Goal: Information Seeking & Learning: Stay updated

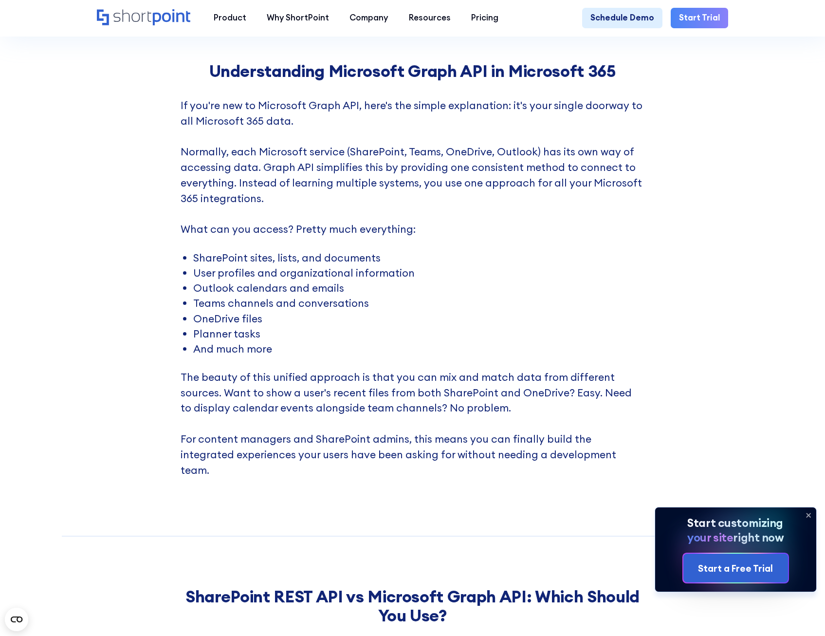
scroll to position [1168, 0]
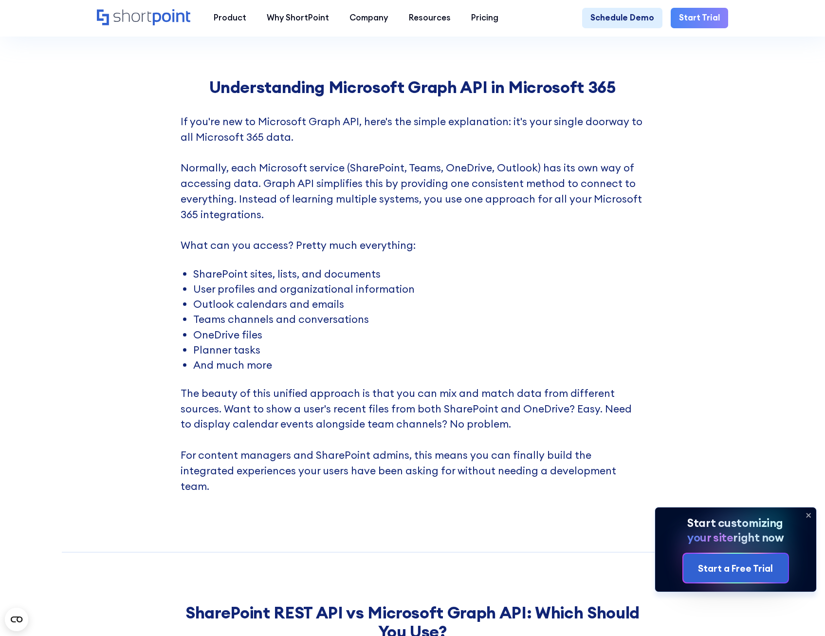
click at [808, 512] on icon at bounding box center [808, 515] width 16 height 16
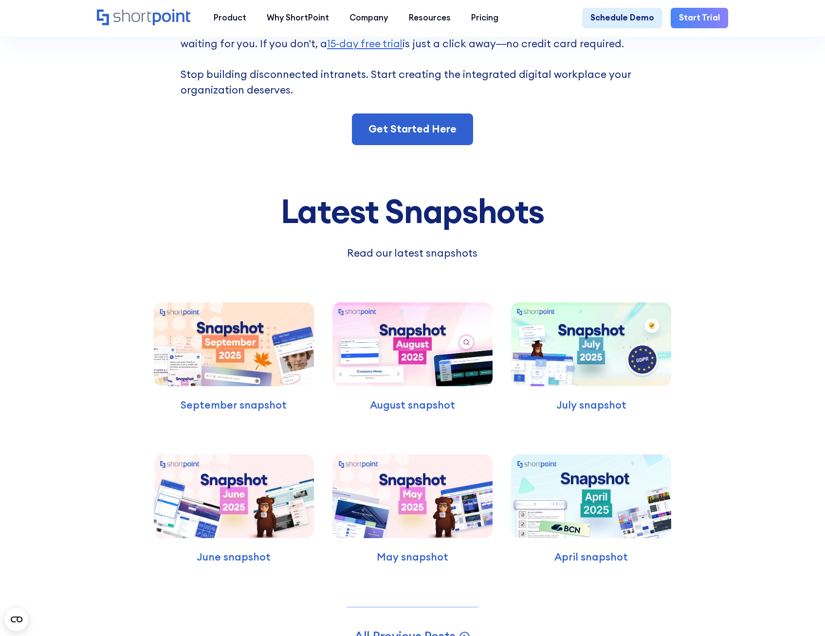
scroll to position [6131, 0]
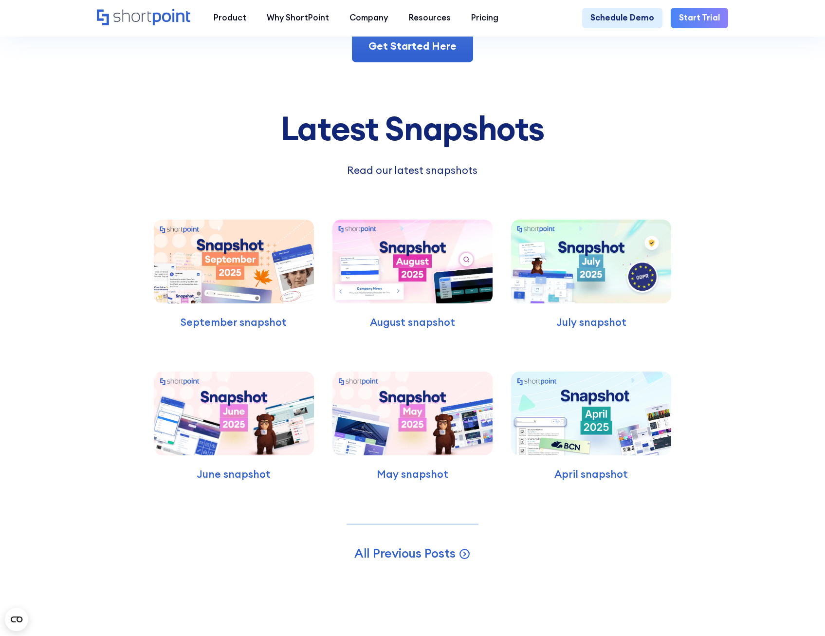
click at [229, 294] on img at bounding box center [234, 261] width 160 height 84
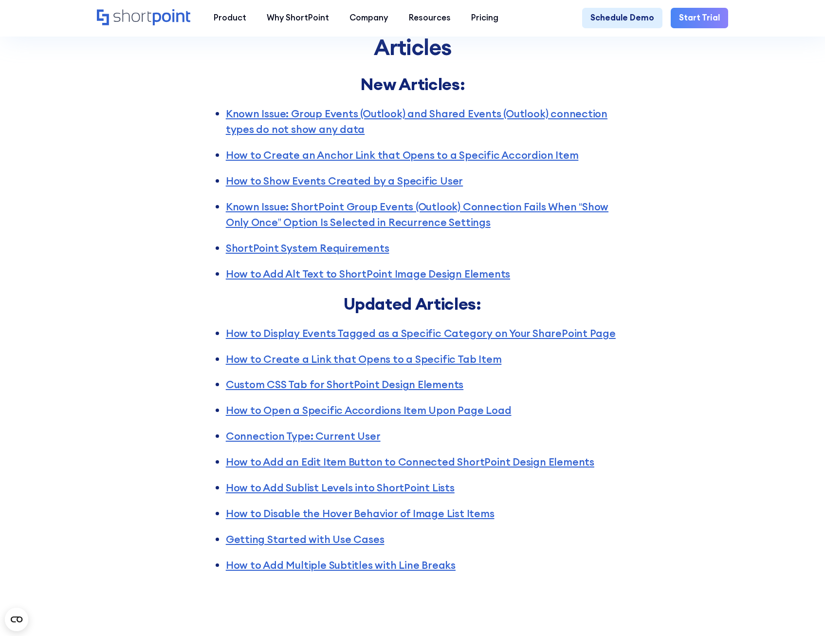
scroll to position [1509, 0]
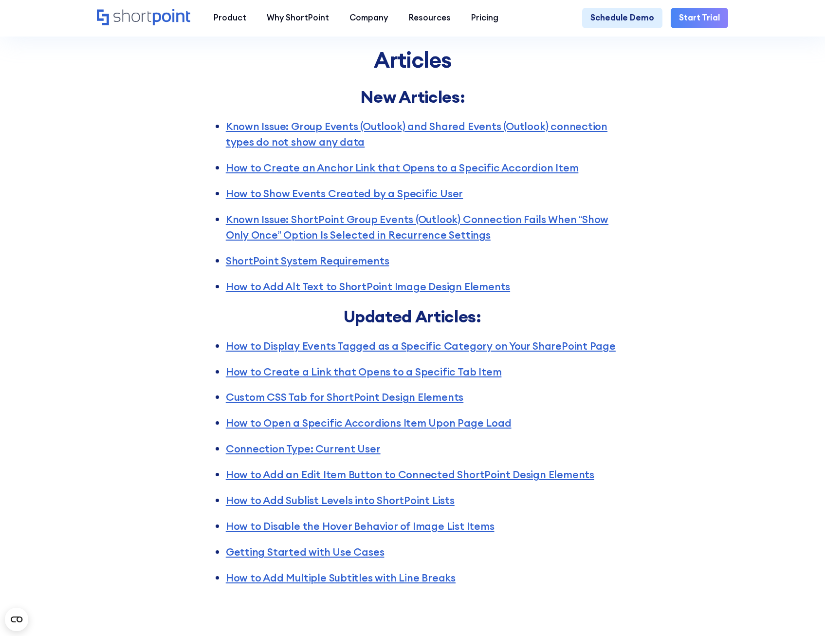
click at [722, 102] on div "Articles New Articles: Known Issue: Group Events (Outlook) and Shared Events (O…" at bounding box center [412, 287] width 825 height 646
click at [666, 163] on div "Articles New Articles: Known Issue: Group Events (Outlook) and Shared Events (O…" at bounding box center [412, 287] width 825 height 646
click at [698, 136] on div "Articles New Articles: Known Issue: Group Events (Outlook) and Shared Events (O…" at bounding box center [412, 287] width 825 height 646
click at [707, 125] on div "Articles New Articles: Known Issue: Group Events (Outlook) and Shared Events (O…" at bounding box center [412, 287] width 825 height 646
